Goal: Check status: Check status

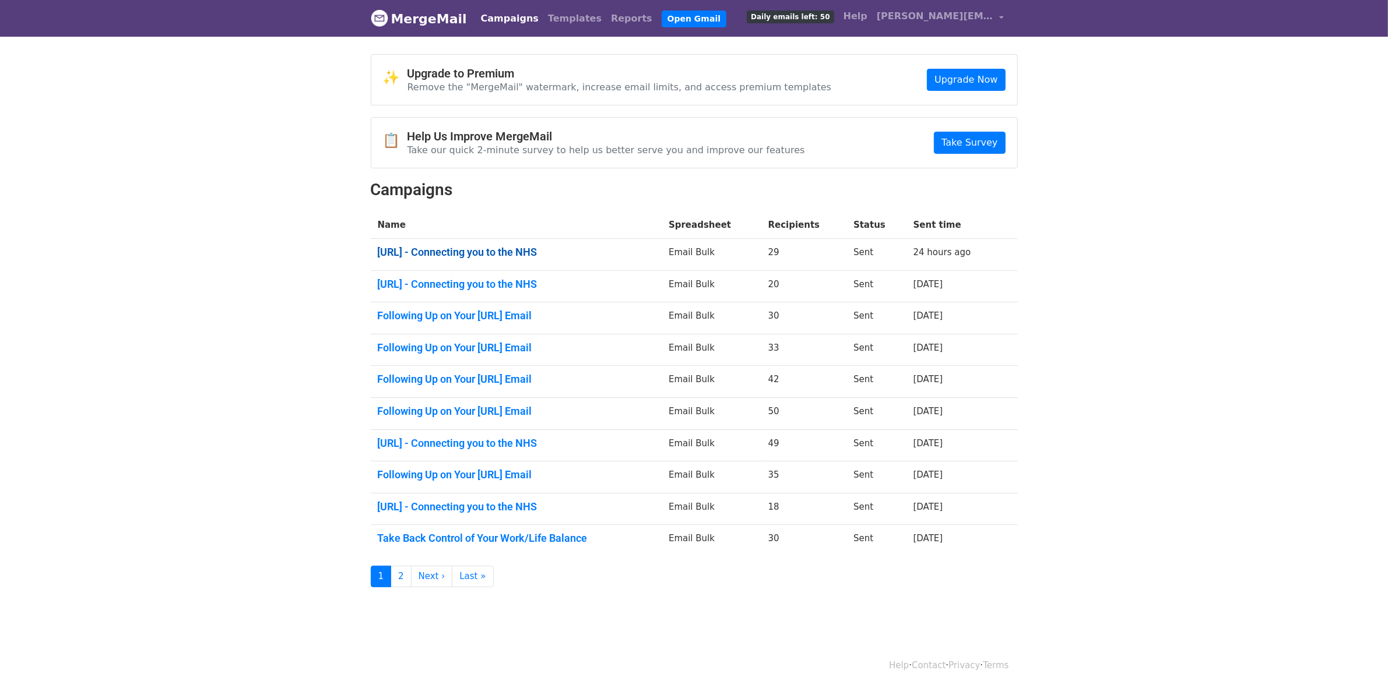
click at [504, 248] on link "Flexzo.Ai - Connecting you to the NHS" at bounding box center [516, 252] width 277 height 13
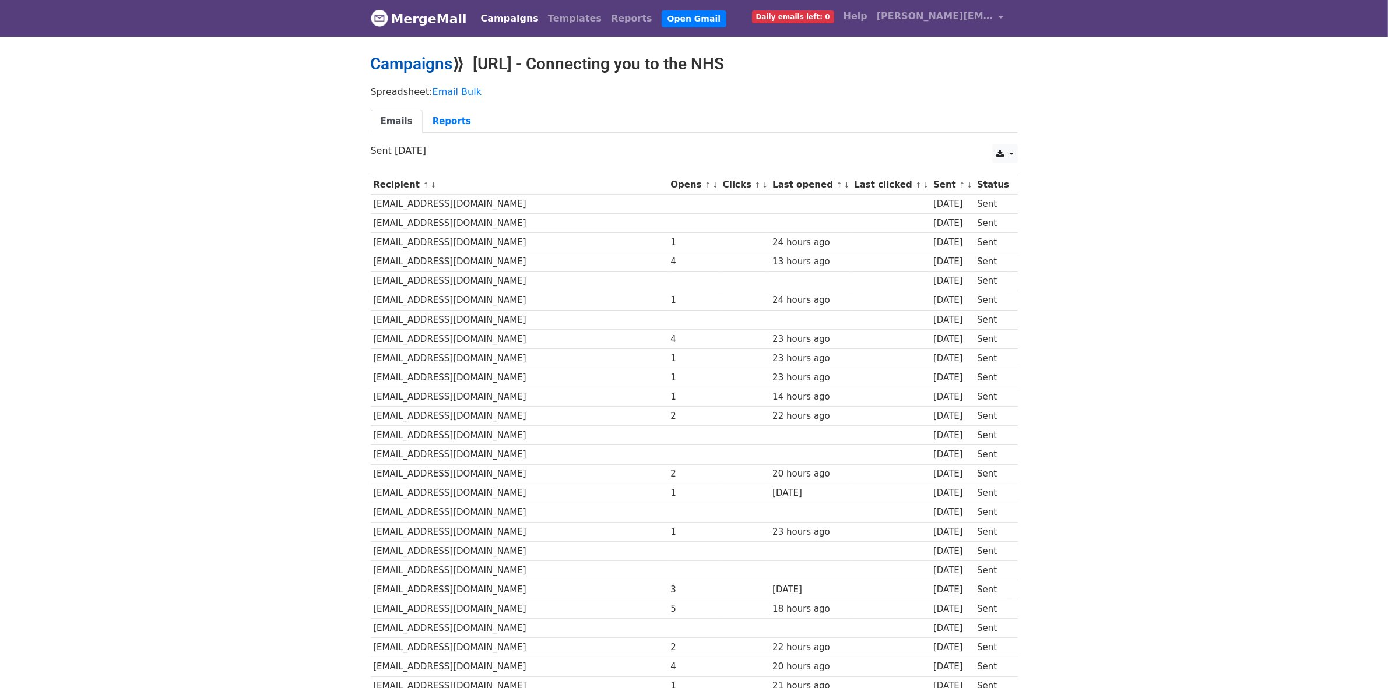
click at [412, 71] on link "Campaigns" at bounding box center [412, 63] width 82 height 19
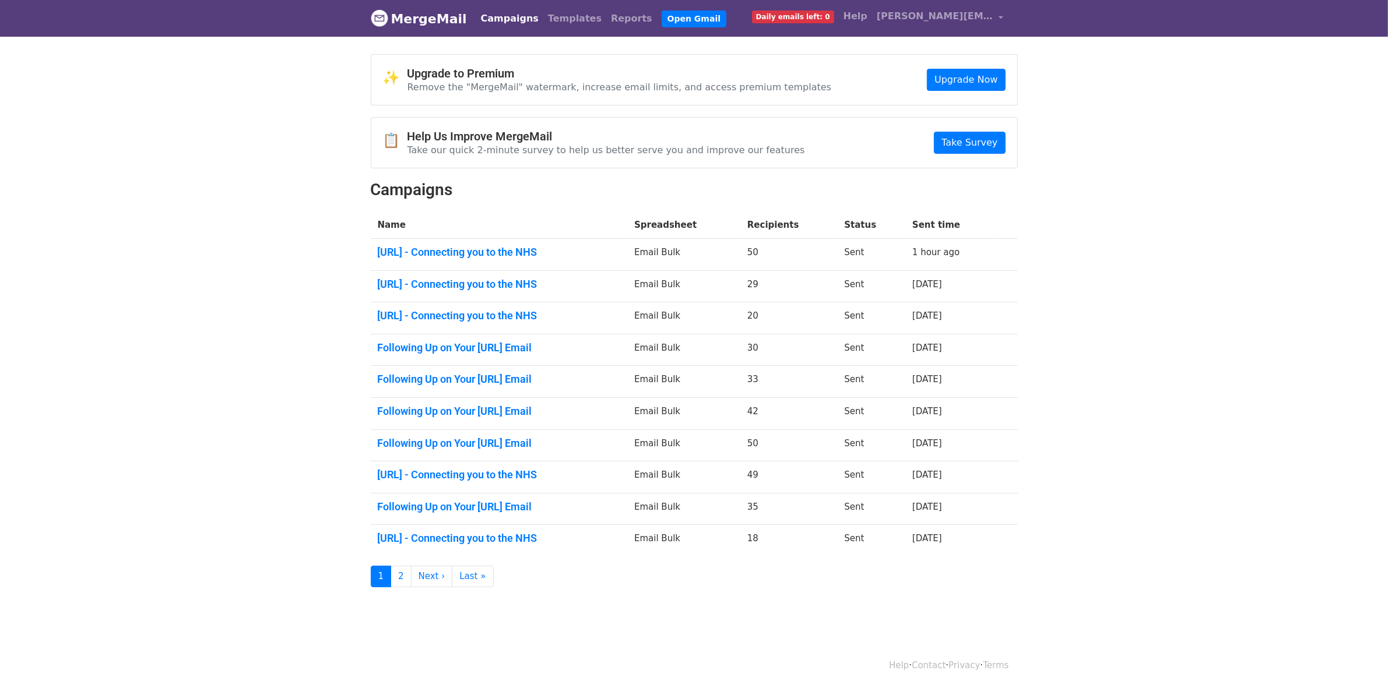
click at [489, 259] on td "Flexzo.Ai - Connecting you to the NHS" at bounding box center [499, 255] width 257 height 32
click at [493, 243] on td "Flexzo.Ai - Connecting you to the NHS" at bounding box center [499, 255] width 257 height 32
click at [493, 261] on td "Flexzo.Ai - Connecting you to the NHS" at bounding box center [499, 255] width 257 height 32
click at [493, 255] on link "Flexzo.Ai - Connecting you to the NHS" at bounding box center [499, 252] width 243 height 13
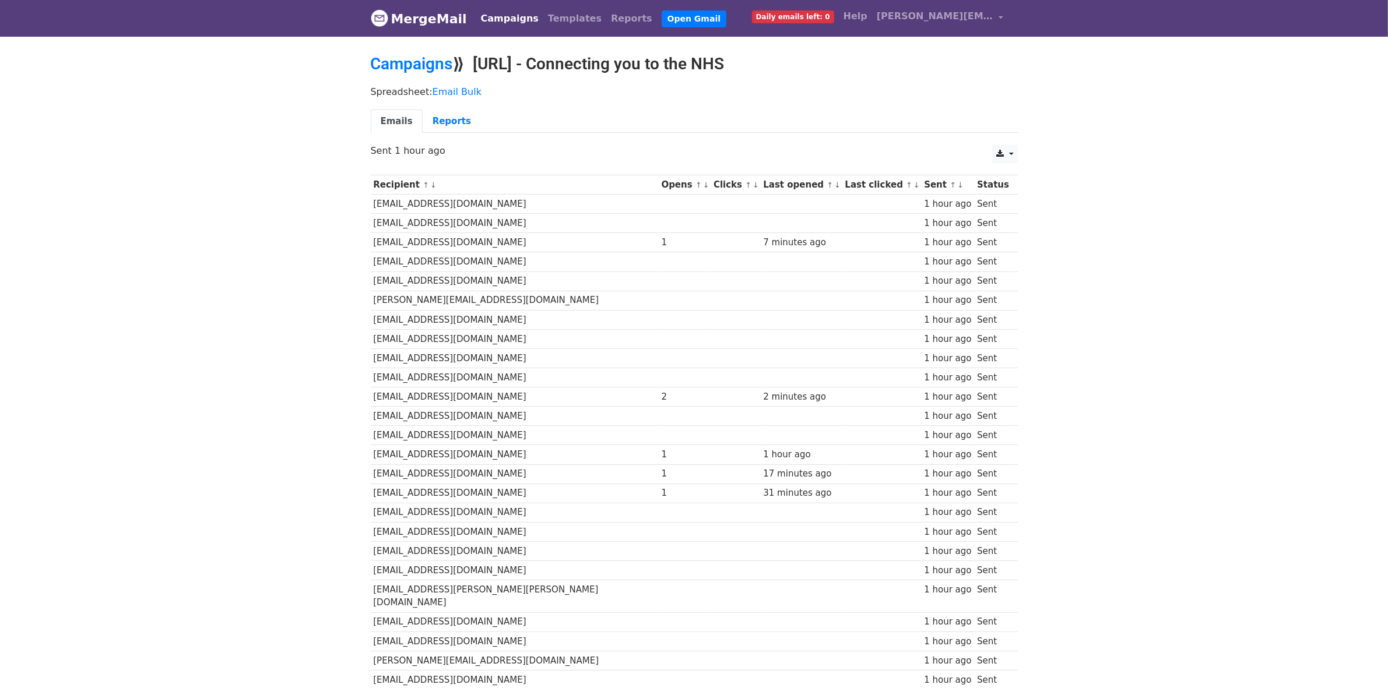
click at [637, 369] on td "[EMAIL_ADDRESS][DOMAIN_NAME]" at bounding box center [515, 377] width 288 height 19
